Goal: Go to known website: Access a specific website the user already knows

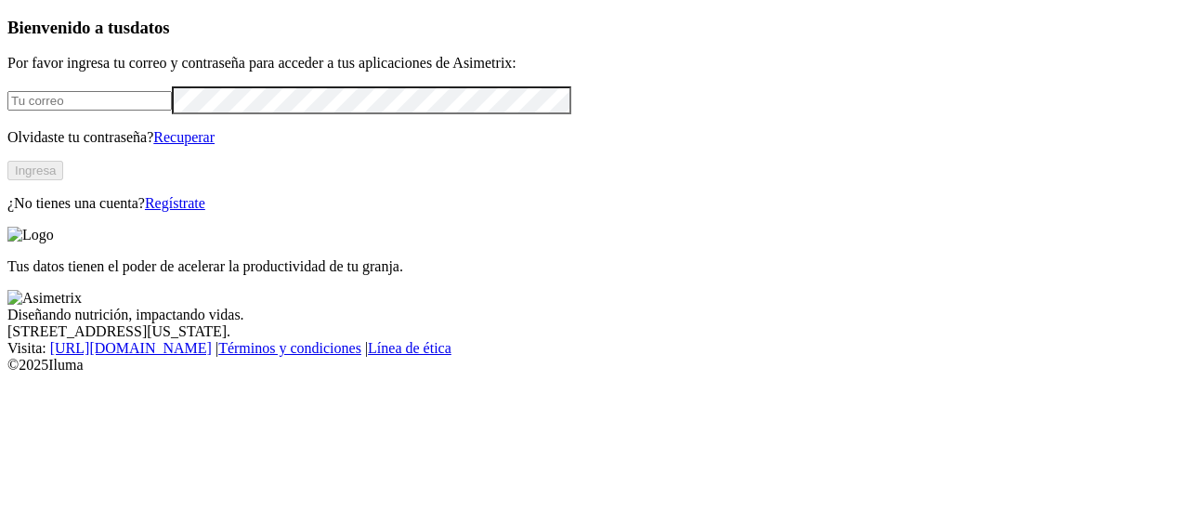
type input "[PERSON_NAME][EMAIL_ADDRESS][PERSON_NAME][DOMAIN_NAME]"
click at [63, 180] on button "Ingresa" at bounding box center [35, 171] width 56 height 20
